Goal: Download file/media

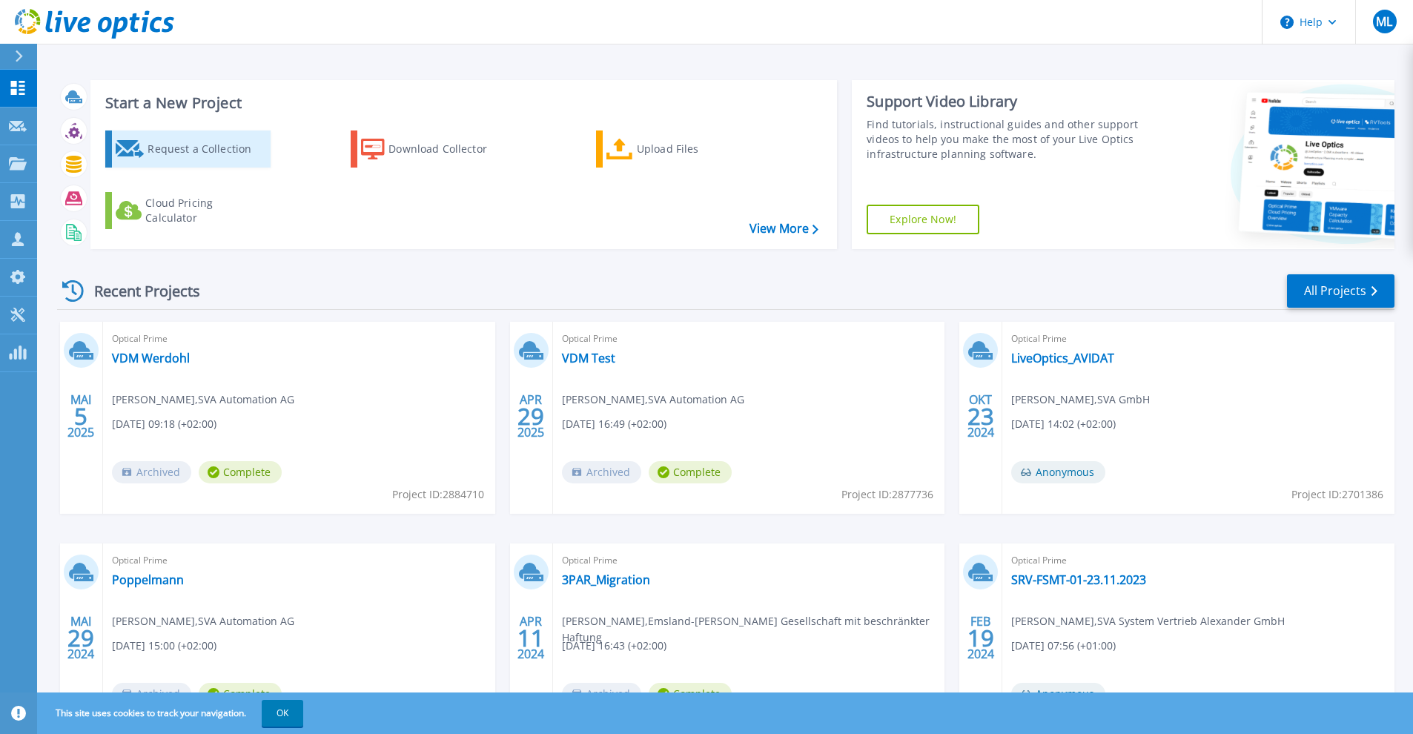
click at [204, 147] on div "Request a Collection" at bounding box center [206, 149] width 119 height 30
click at [440, 146] on div "Download Collector" at bounding box center [447, 149] width 119 height 30
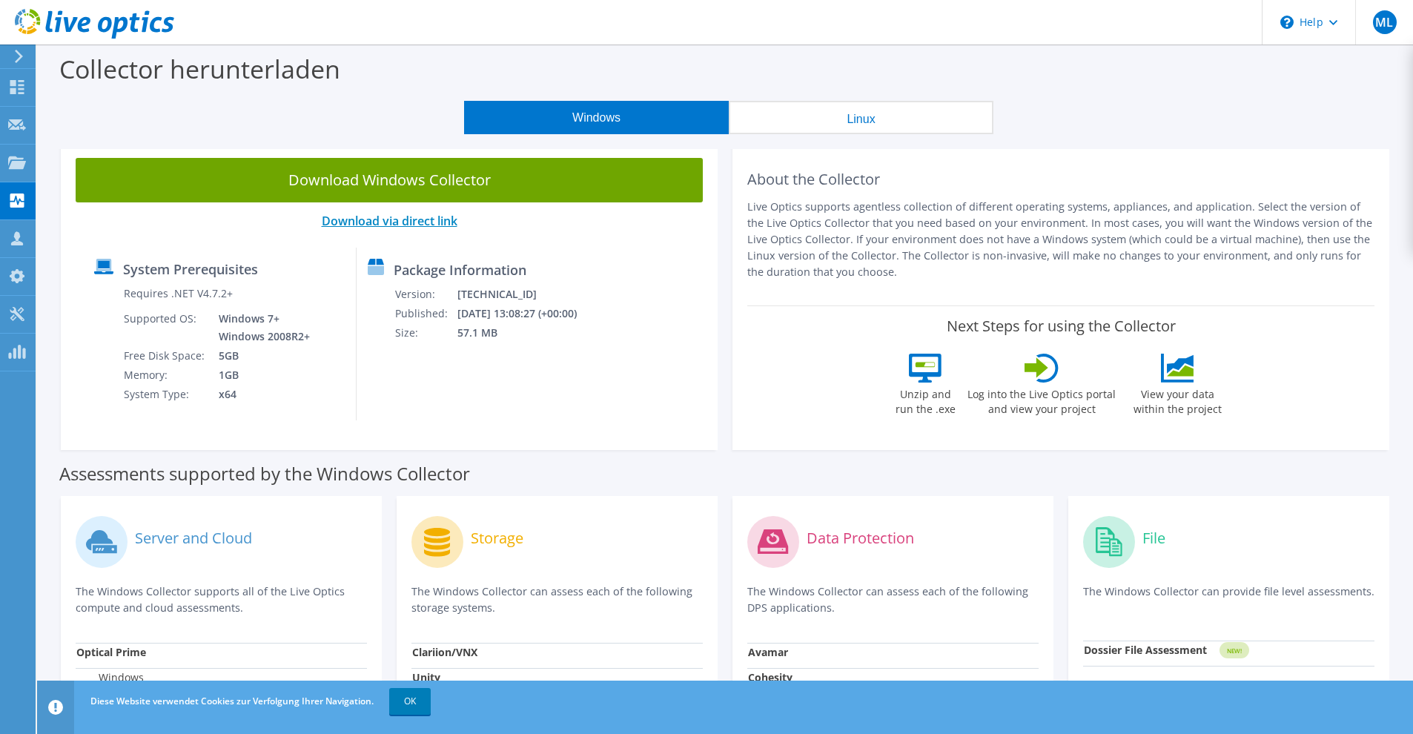
click at [419, 222] on link "Download via direct link" at bounding box center [390, 221] width 136 height 16
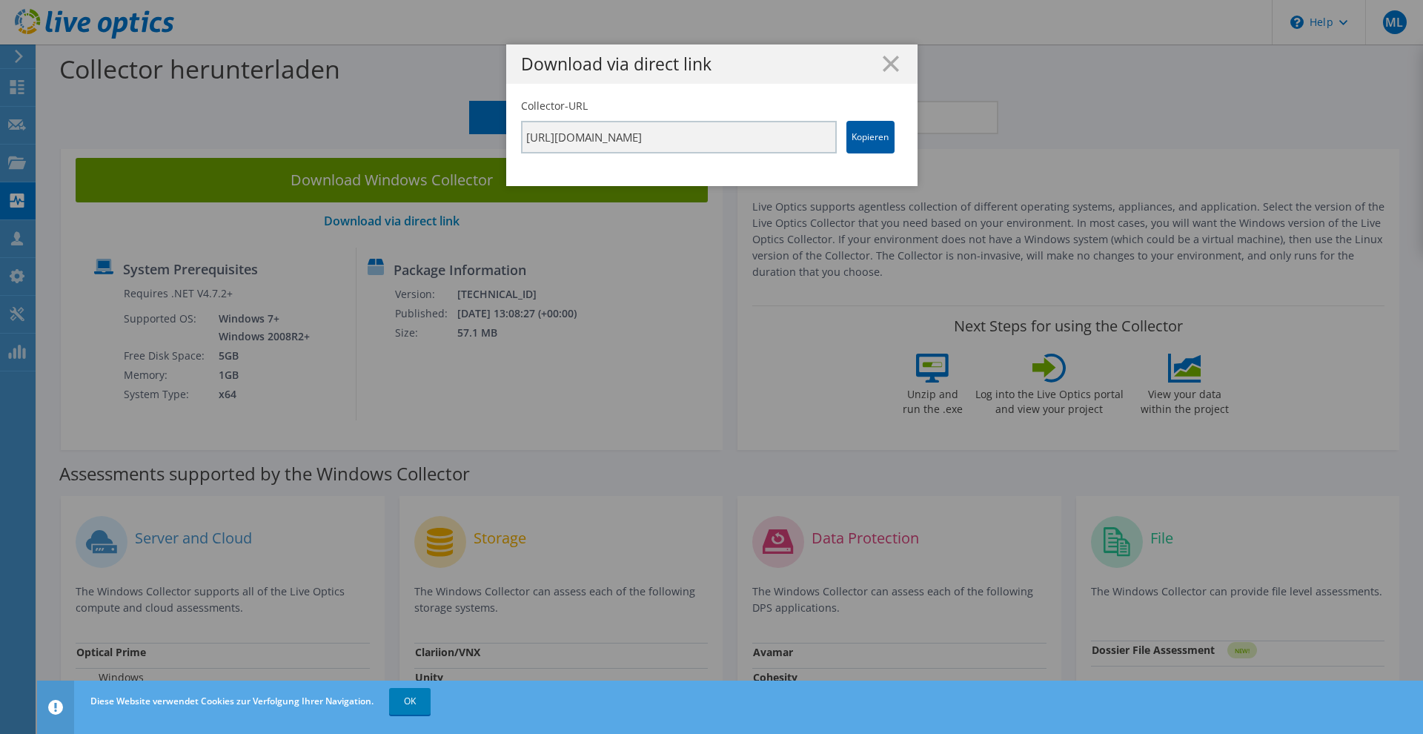
click at [872, 136] on link "Kopieren" at bounding box center [870, 137] width 48 height 33
